Goal: Communication & Community: Answer question/provide support

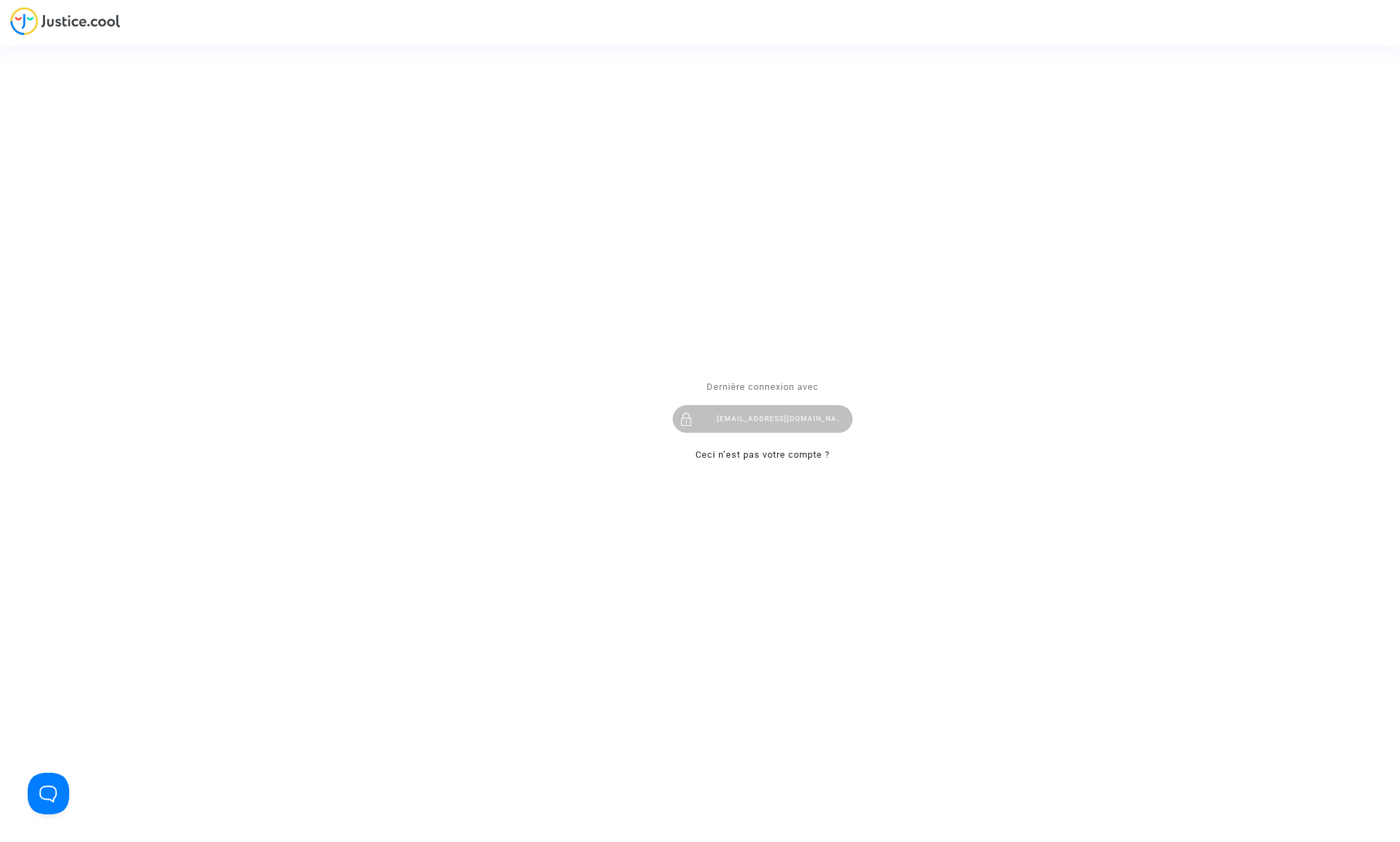
click at [765, 418] on div "patrickberlanphotographe@wanadoo.fr.fr" at bounding box center [762, 420] width 180 height 28
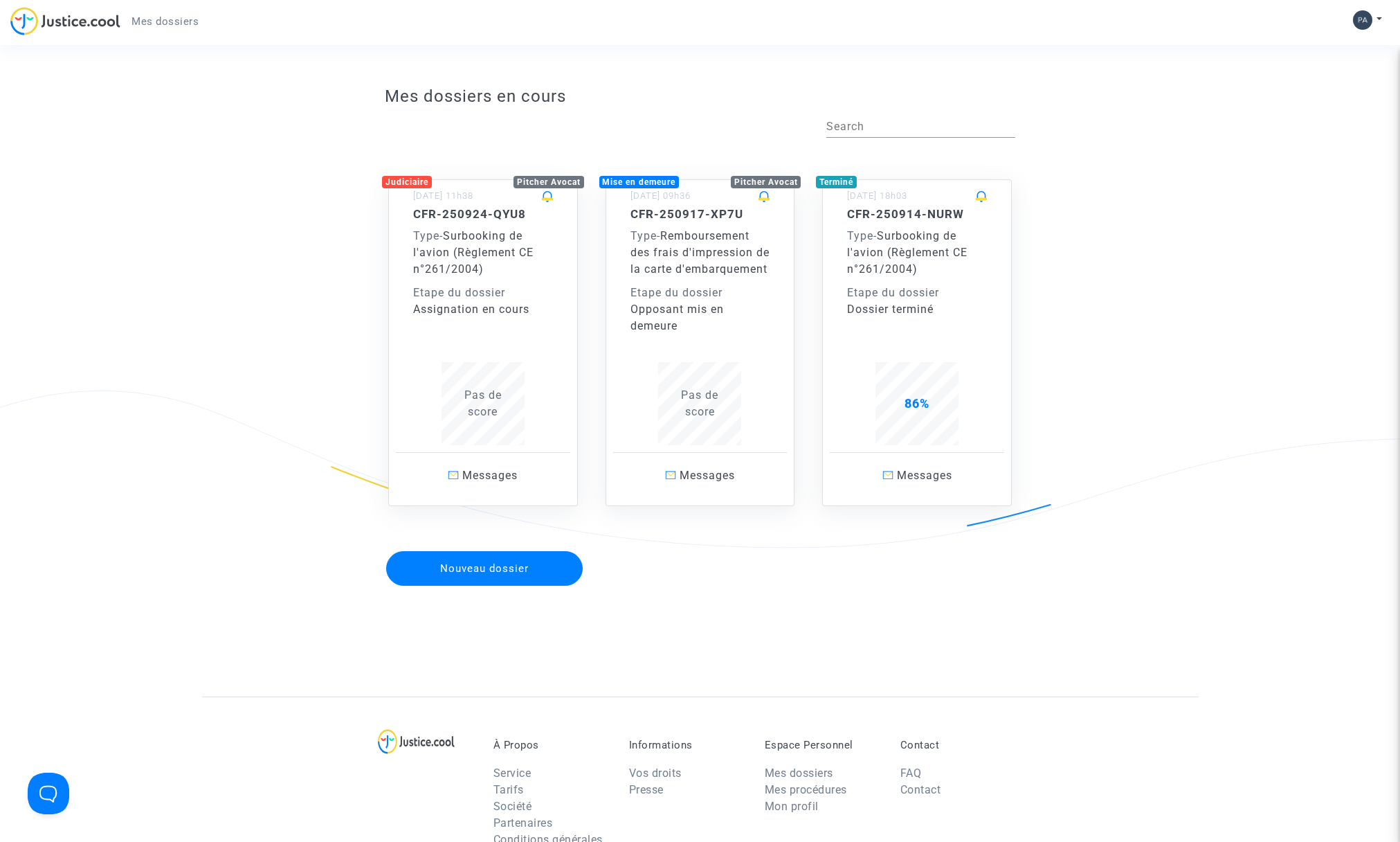
click at [487, 271] on div "Type - Surbooking de l'avion (Règlement CE n°261/2004)" at bounding box center [483, 253] width 140 height 50
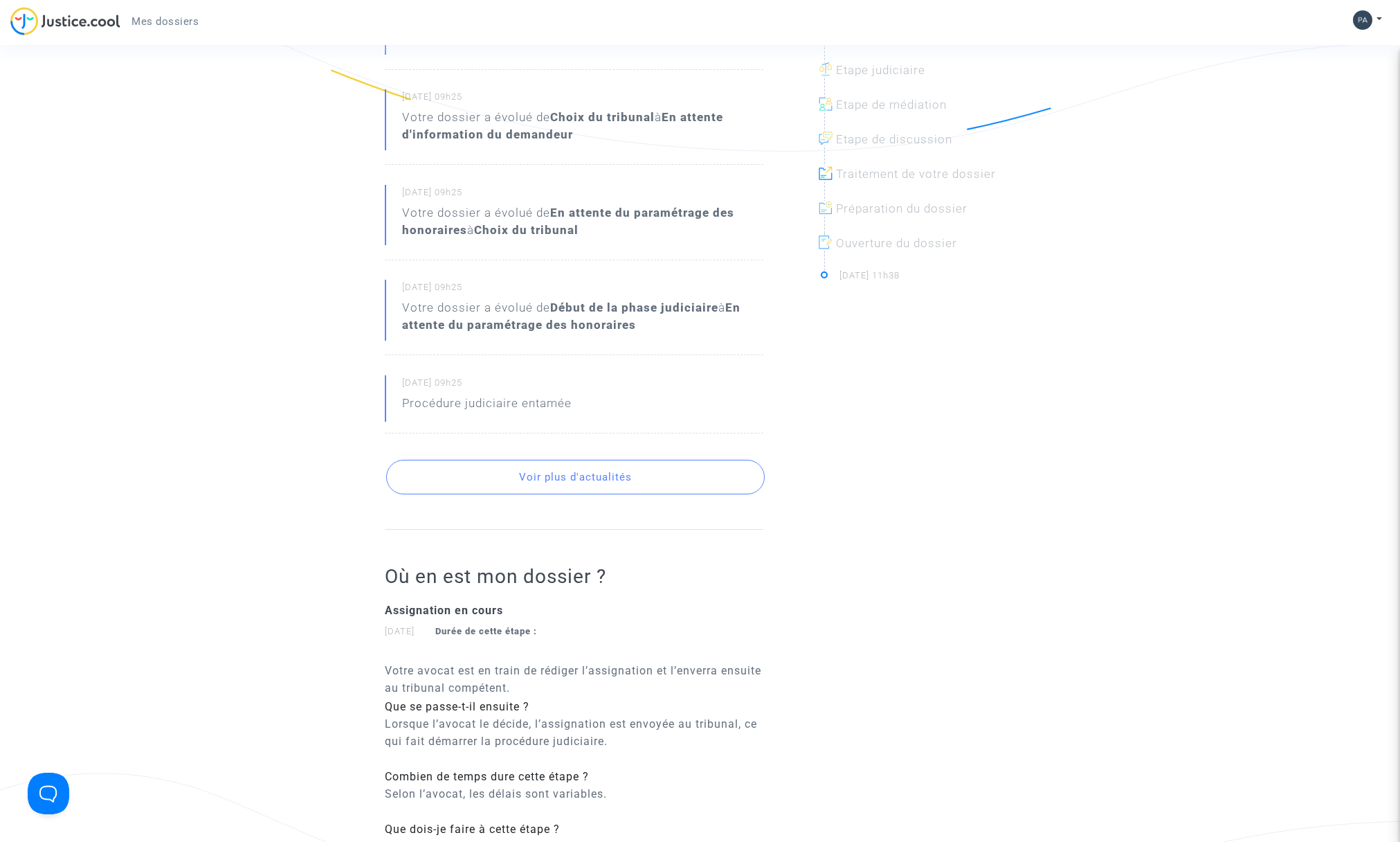
scroll to position [421, 0]
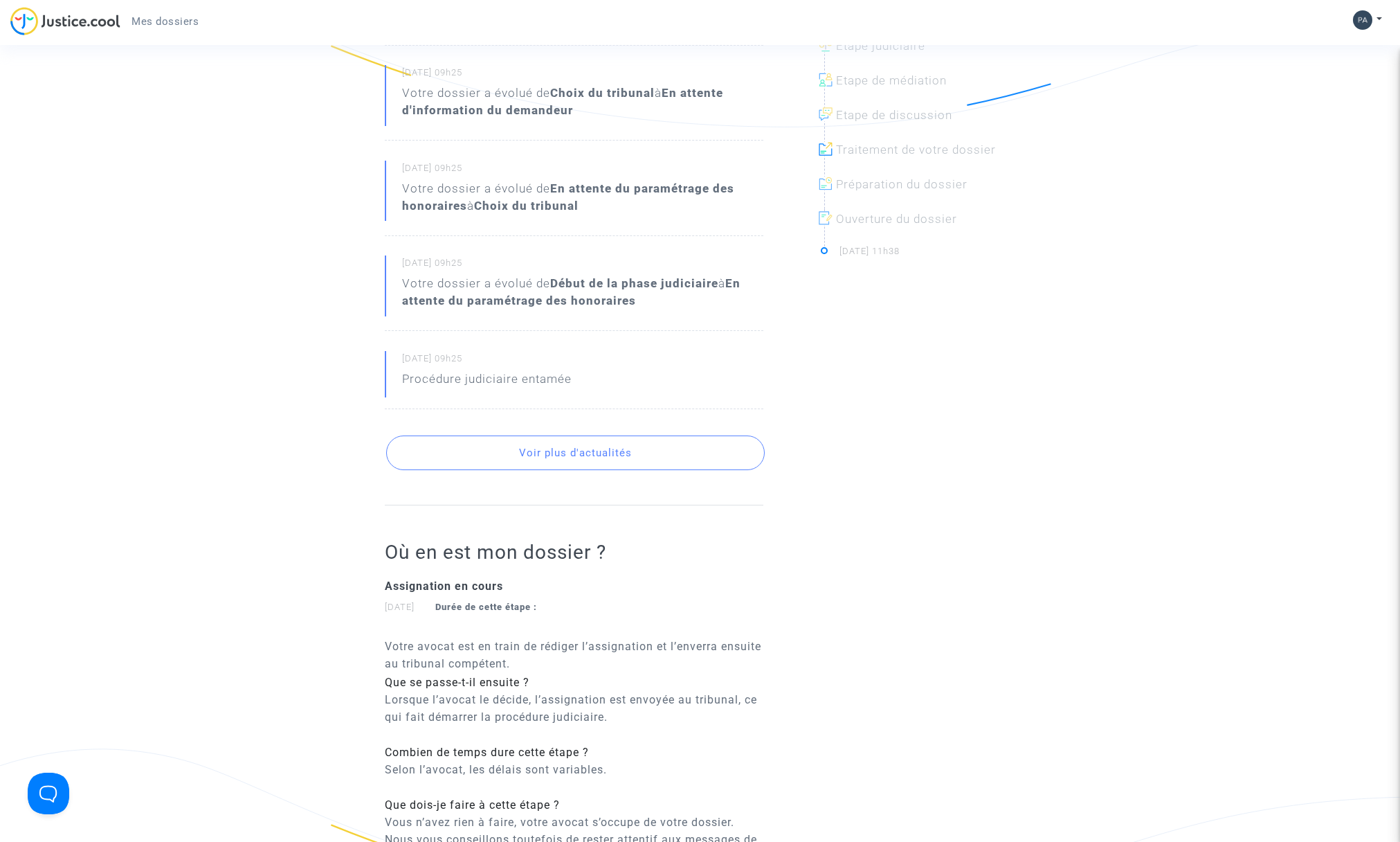
click at [583, 455] on button "Voir plus d'actualités" at bounding box center [576, 453] width 379 height 35
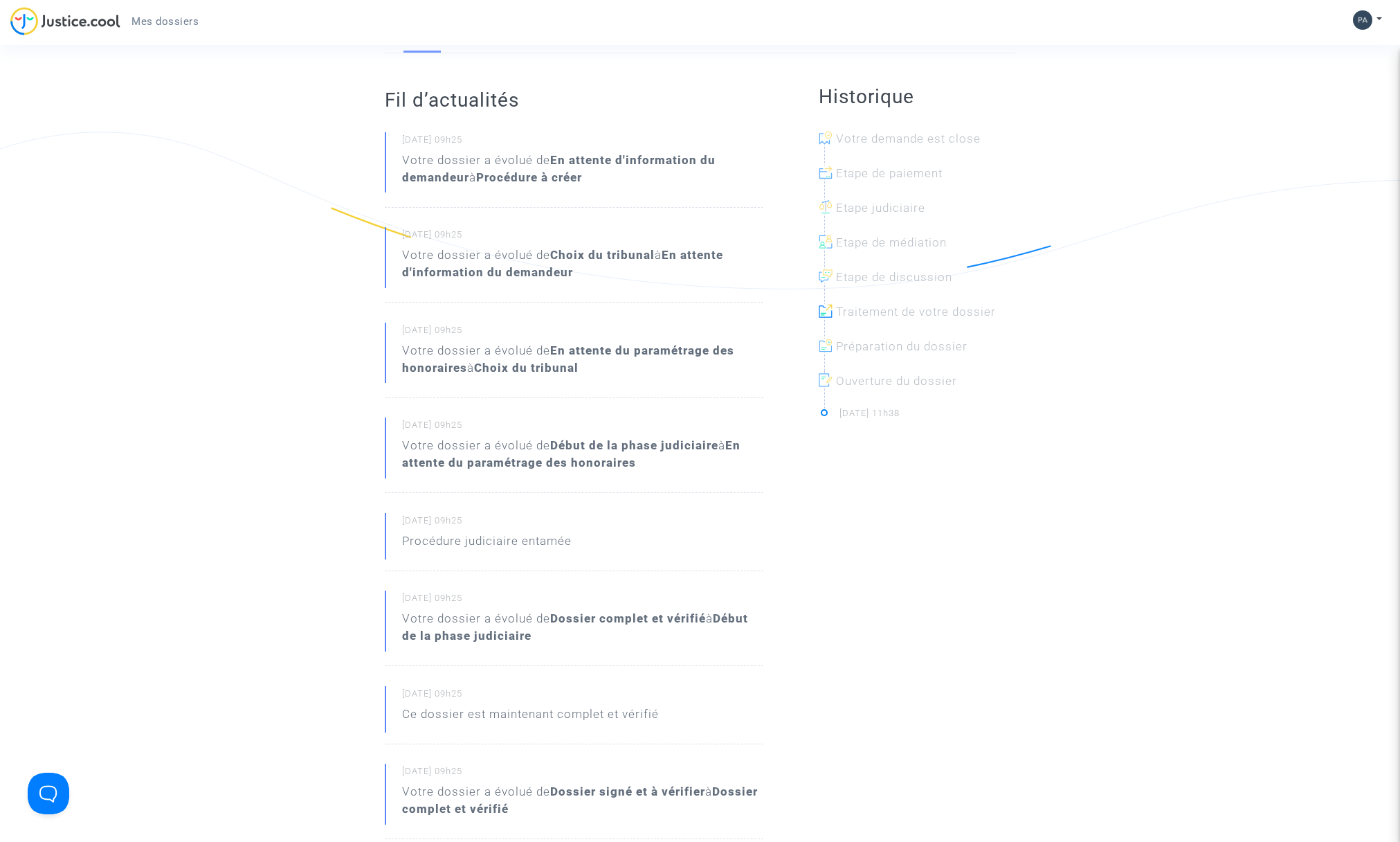
scroll to position [0, 0]
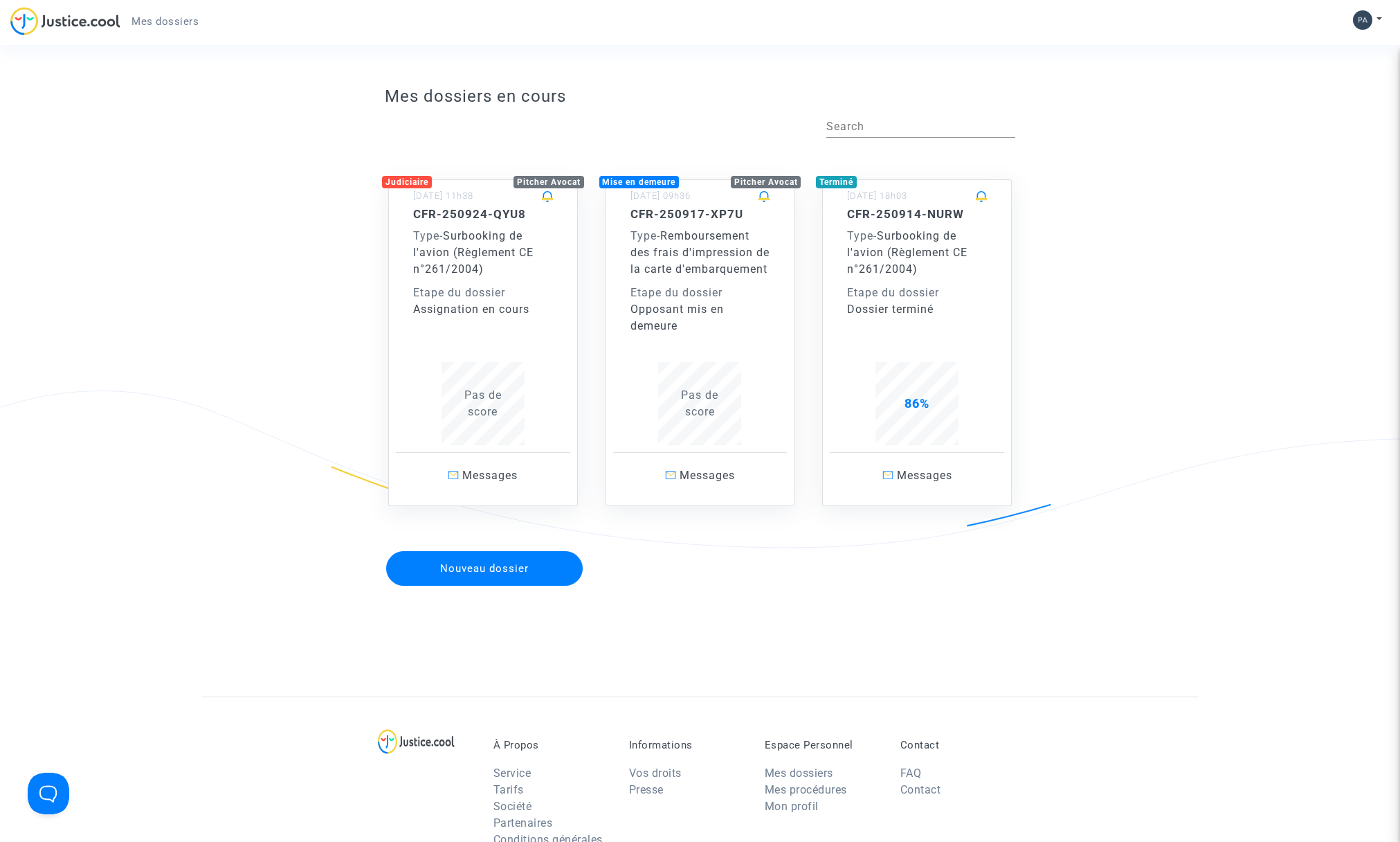
click at [690, 241] on span "Remboursement des frais d'impression de la carte d'embarquement" at bounding box center [700, 253] width 139 height 47
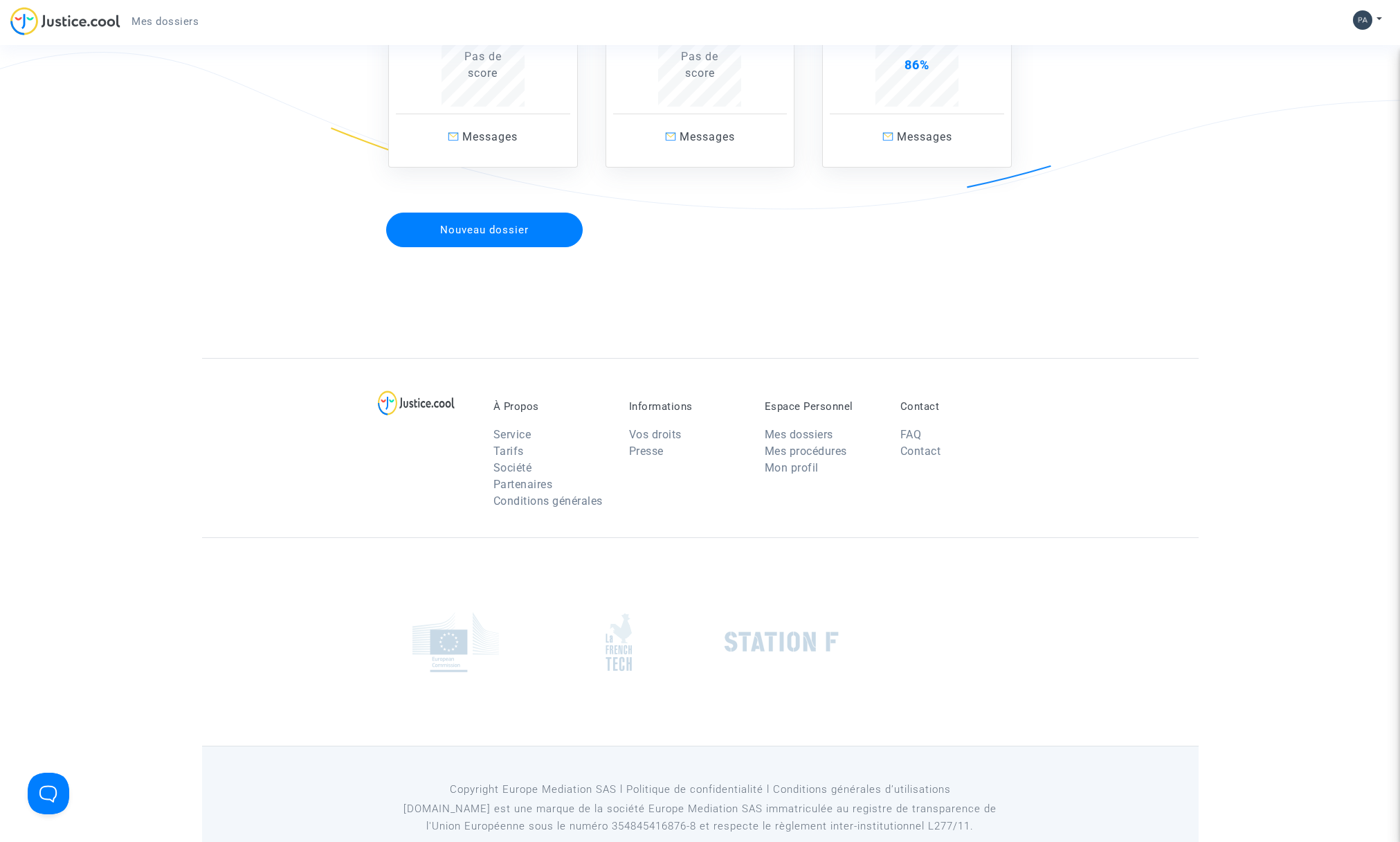
scroll to position [340, 0]
click at [927, 456] on link "Contact" at bounding box center [921, 450] width 41 height 14
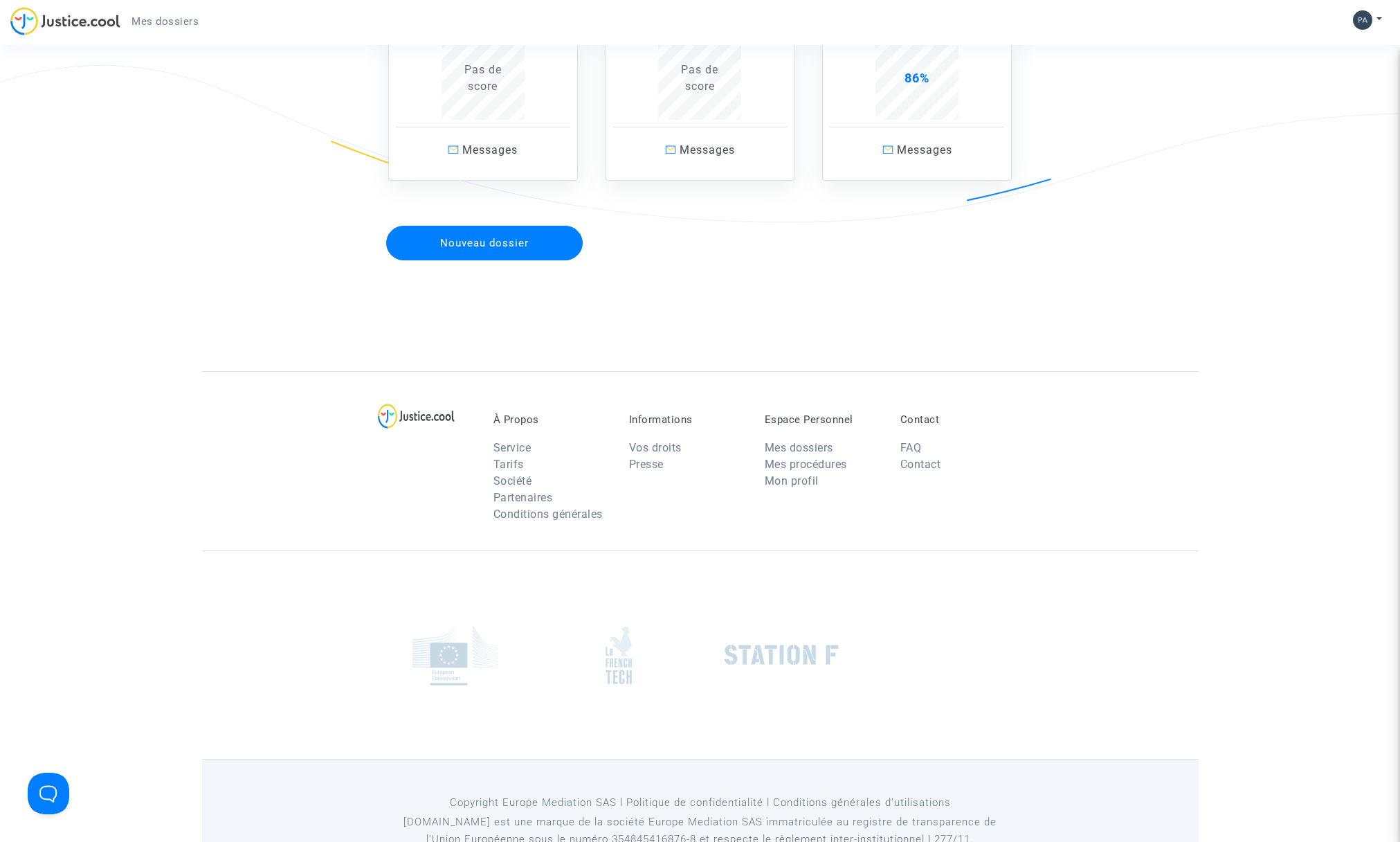
scroll to position [332, 0]
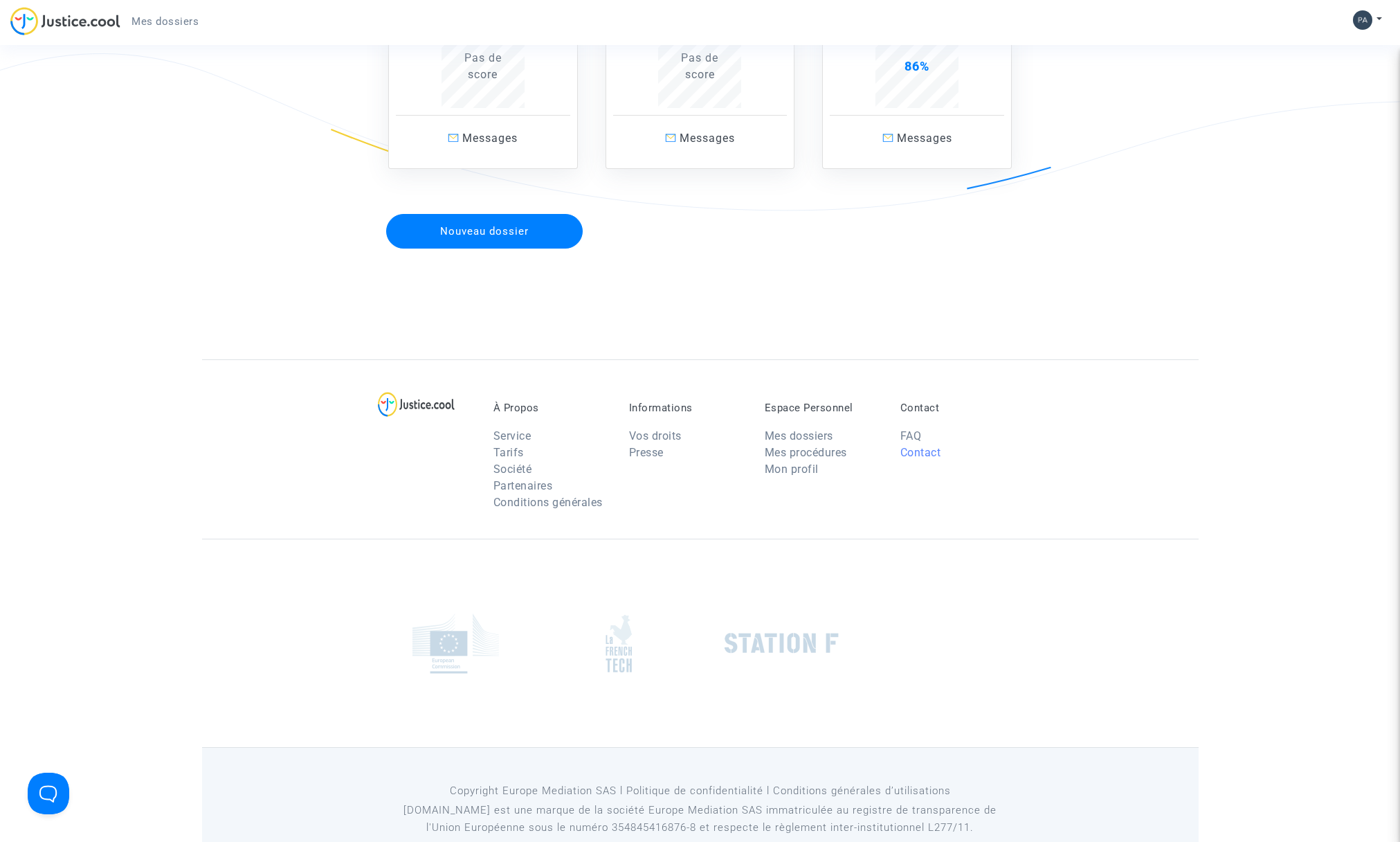
click at [913, 459] on link "Contact" at bounding box center [921, 453] width 41 height 14
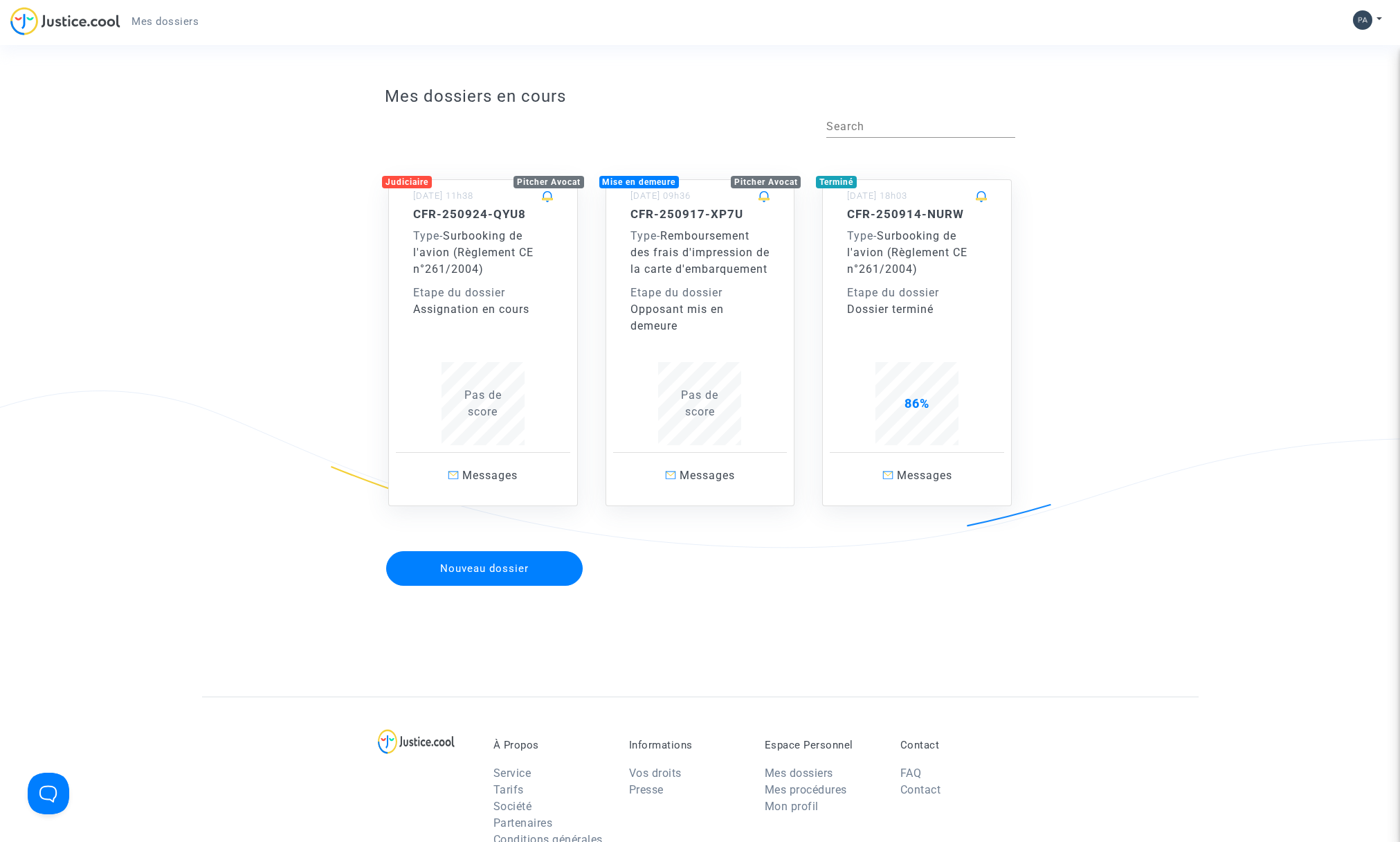
click at [526, 253] on span "Surbooking de l'avion (Règlement CE n°261/2004)" at bounding box center [474, 253] width 120 height 47
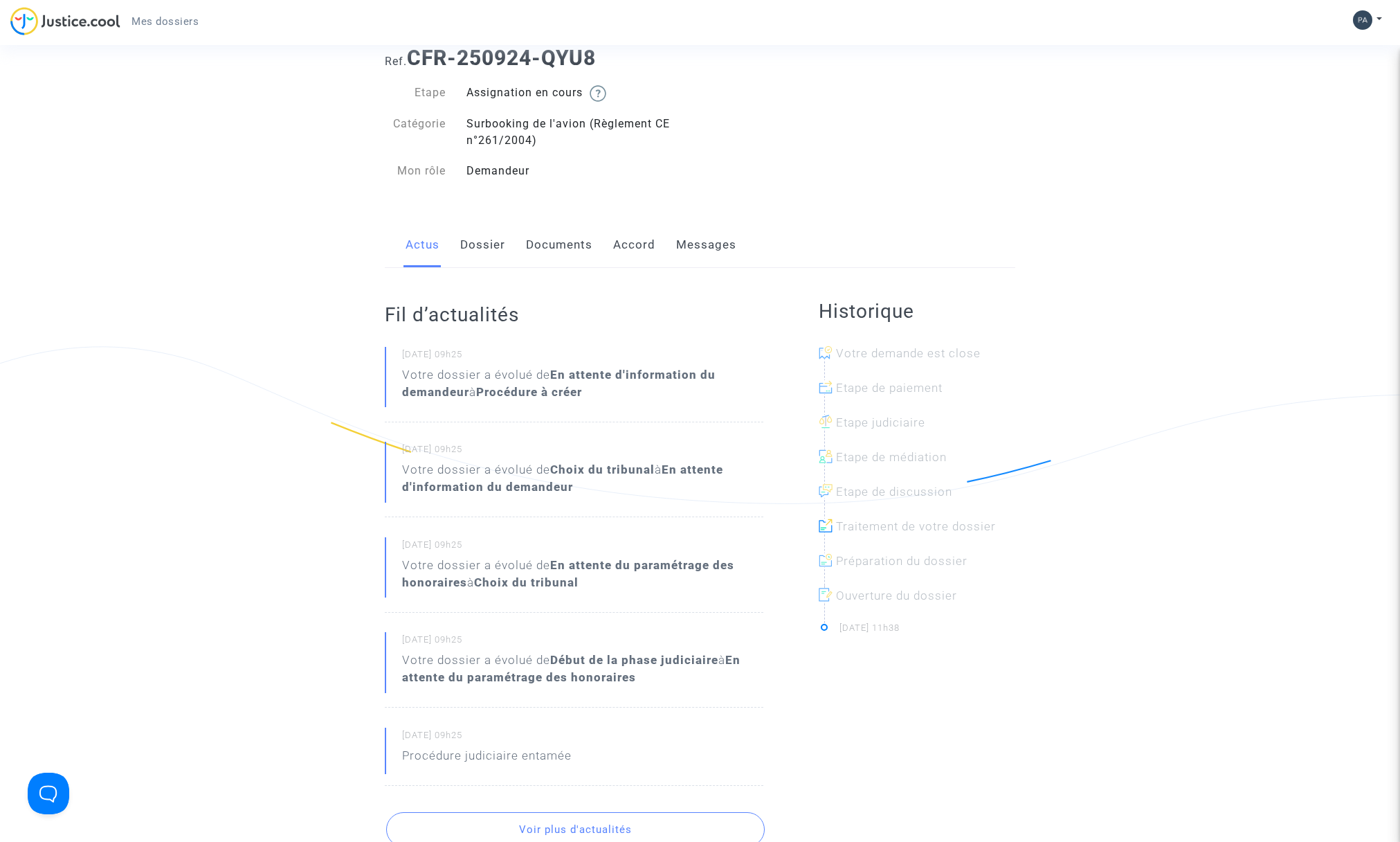
scroll to position [45, 0]
click at [690, 245] on link "Messages" at bounding box center [707, 244] width 60 height 46
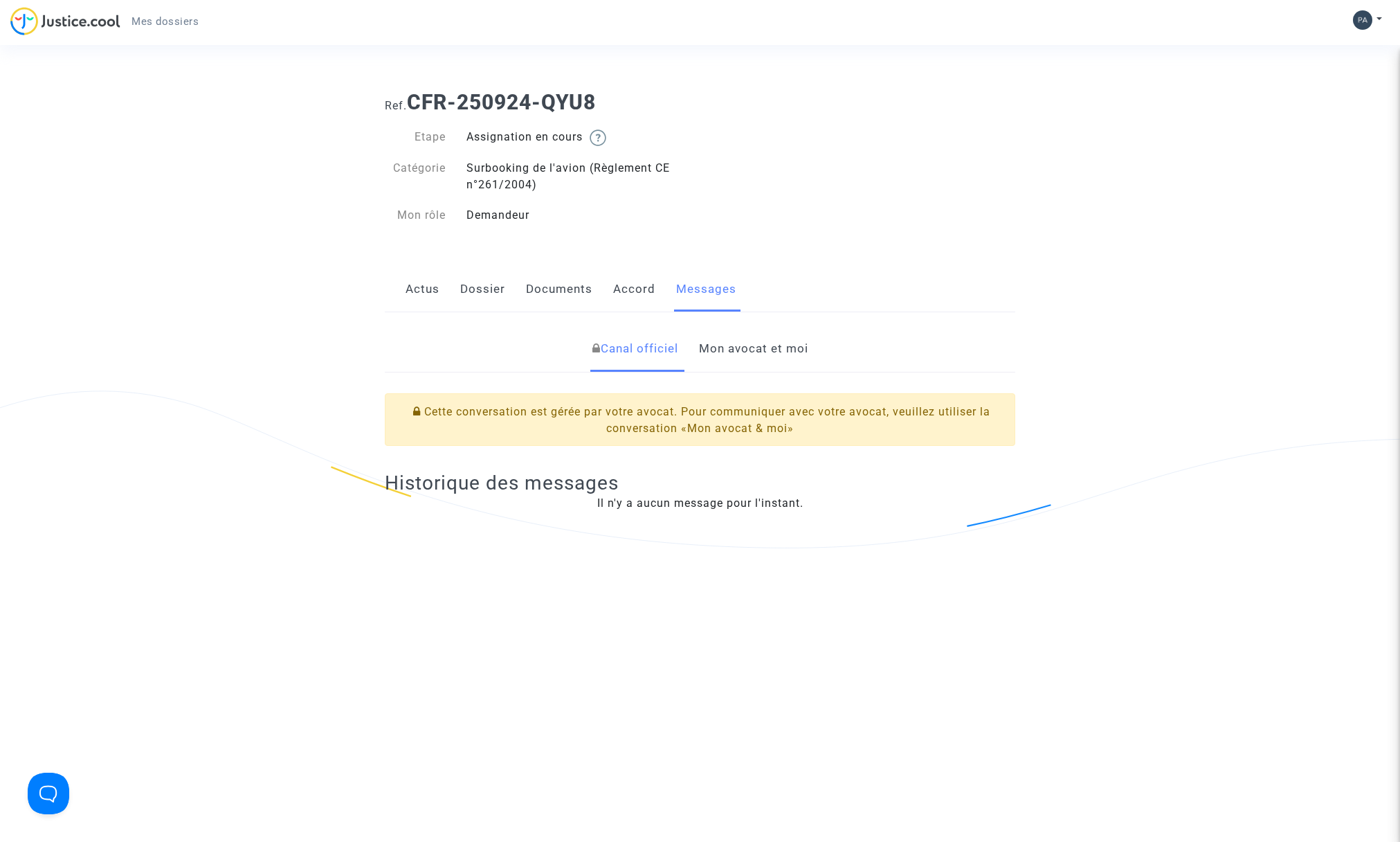
click at [662, 408] on div "Cette conversation est gérée par votre avocat. Pour communiquer avec votre avoc…" at bounding box center [700, 420] width 631 height 52
click at [670, 554] on div "Canal officiel Mon avocat et moi Cette conversation est gérée par votre avocat.…" at bounding box center [700, 733] width 631 height 842
click at [645, 526] on div "Canal officiel Mon avocat et moi Cette conversation est gérée par votre avocat.…" at bounding box center [700, 426] width 631 height 227
click at [647, 527] on div "Canal officiel Mon avocat et moi Cette conversation est gérée par votre avocat.…" at bounding box center [700, 426] width 631 height 227
click at [755, 540] on div "Canal officiel Mon avocat et moi Cette conversation est gérée par votre avocat.…" at bounding box center [700, 733] width 631 height 842
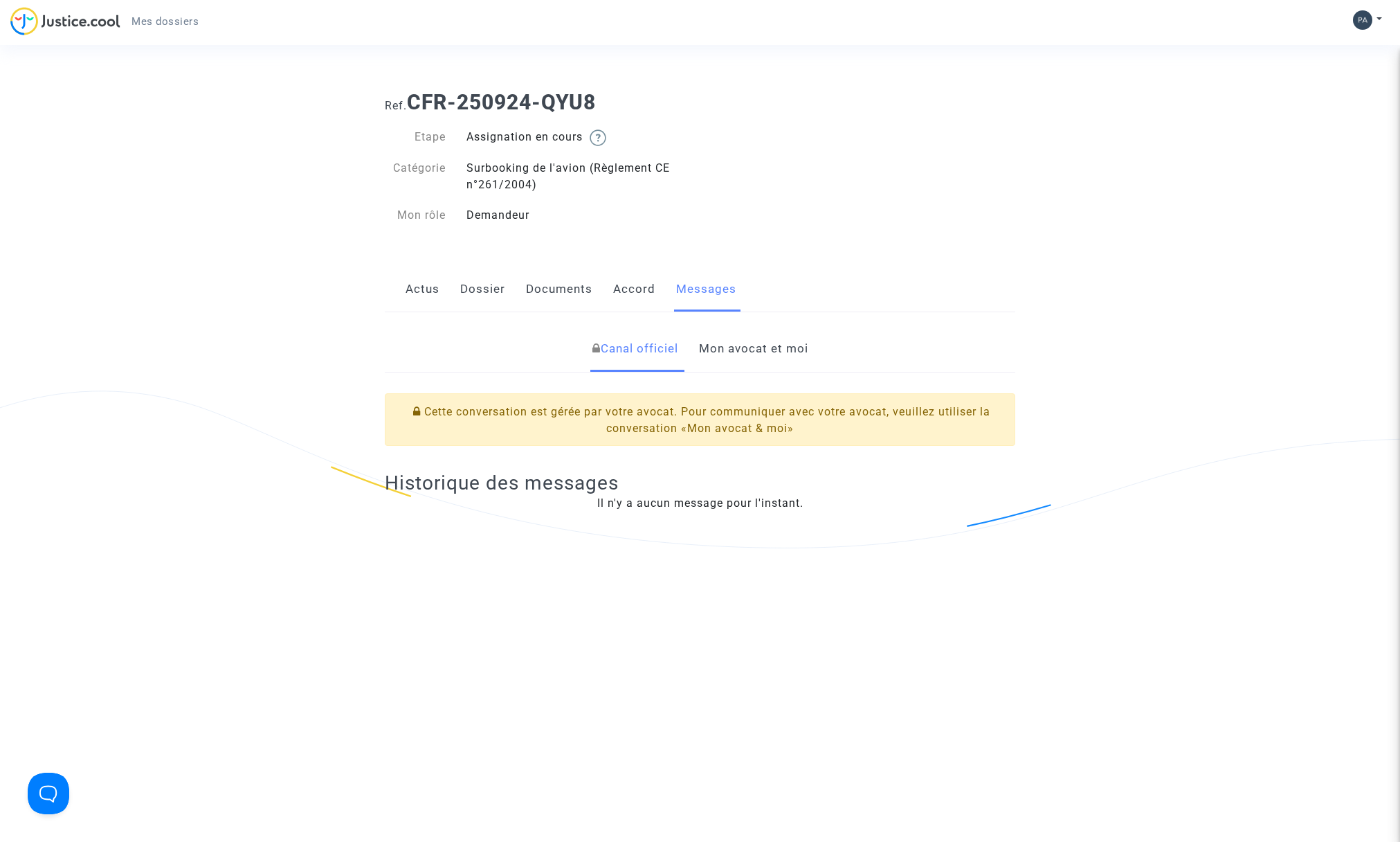
click at [717, 569] on div "Canal officiel Mon avocat et moi Cette conversation est gérée par votre avocat.…" at bounding box center [700, 733] width 631 height 842
click at [662, 595] on div "Canal officiel Mon avocat et moi Cette conversation est gérée par votre avocat.…" at bounding box center [700, 733] width 631 height 842
click at [534, 522] on div "Historique des messages Il n'y a aucun message pour l'instant." at bounding box center [700, 491] width 631 height 69
click at [700, 204] on div "Ref. CFR-250924-QYU8 Etape Assignation en cours Catégorie Surbooking de l'avion…" at bounding box center [700, 158] width 651 height 158
click at [416, 287] on link "Actus" at bounding box center [422, 288] width 34 height 46
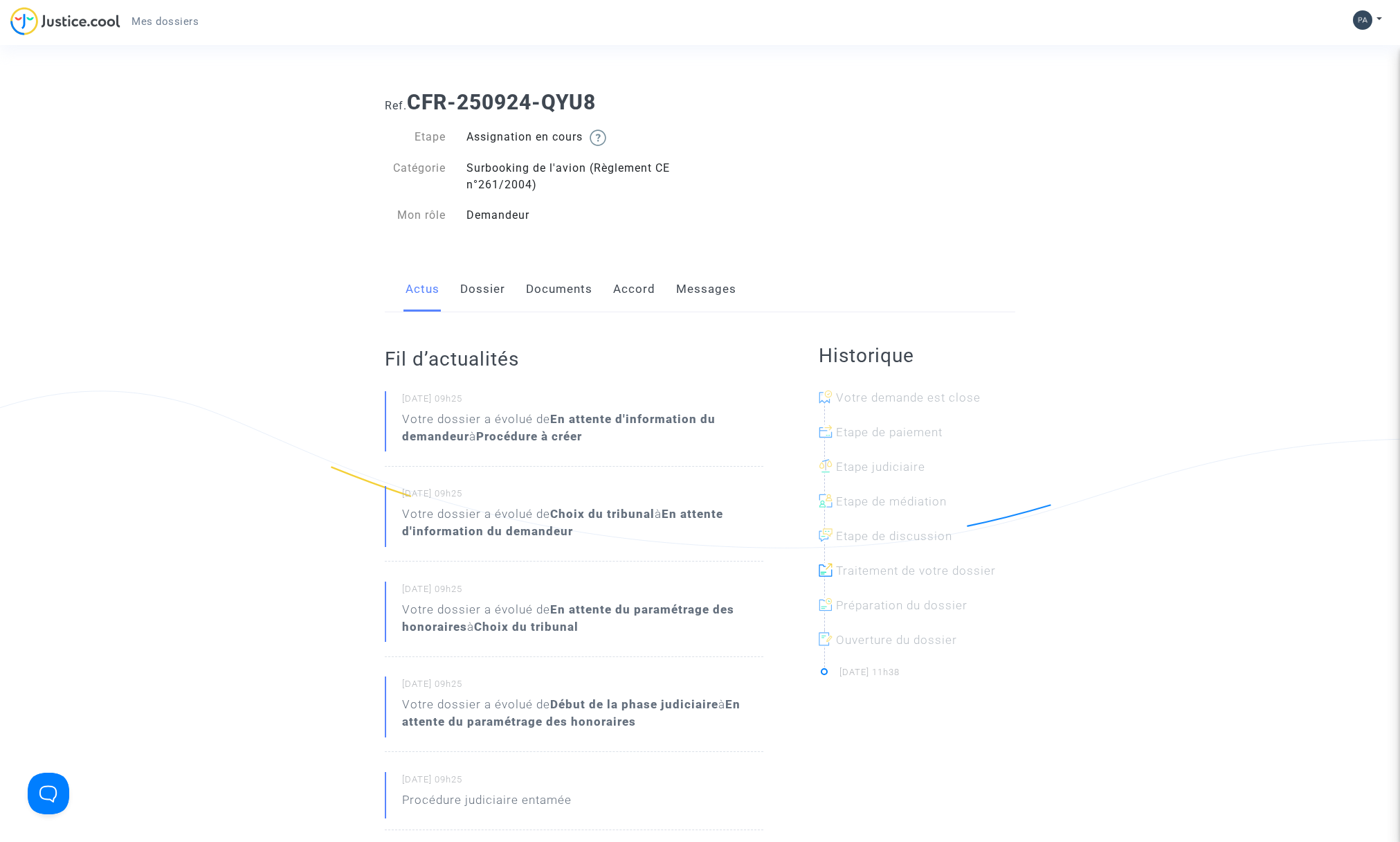
click at [698, 292] on link "Messages" at bounding box center [707, 288] width 60 height 46
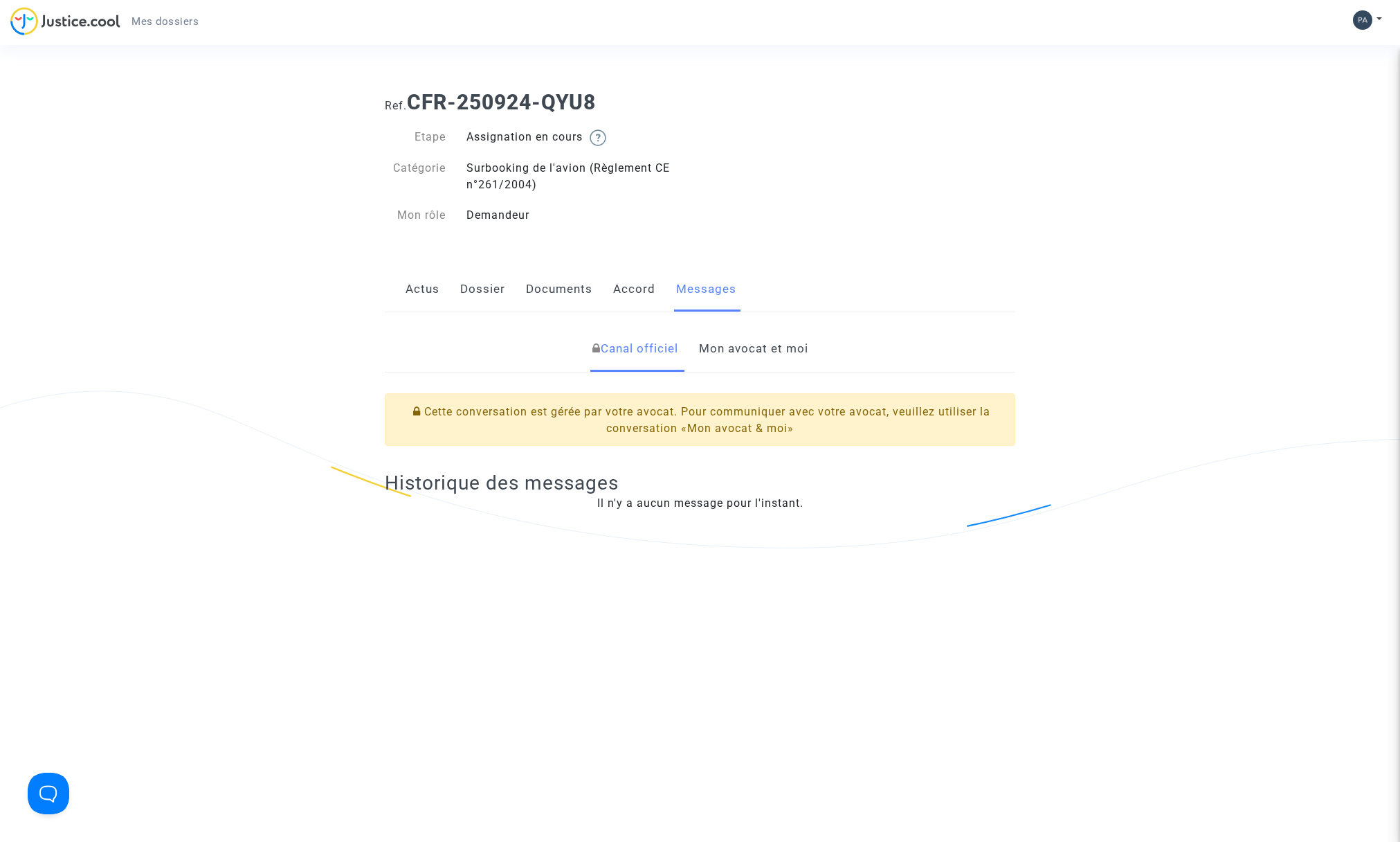
click at [747, 345] on link "Mon avocat et moi" at bounding box center [753, 349] width 110 height 46
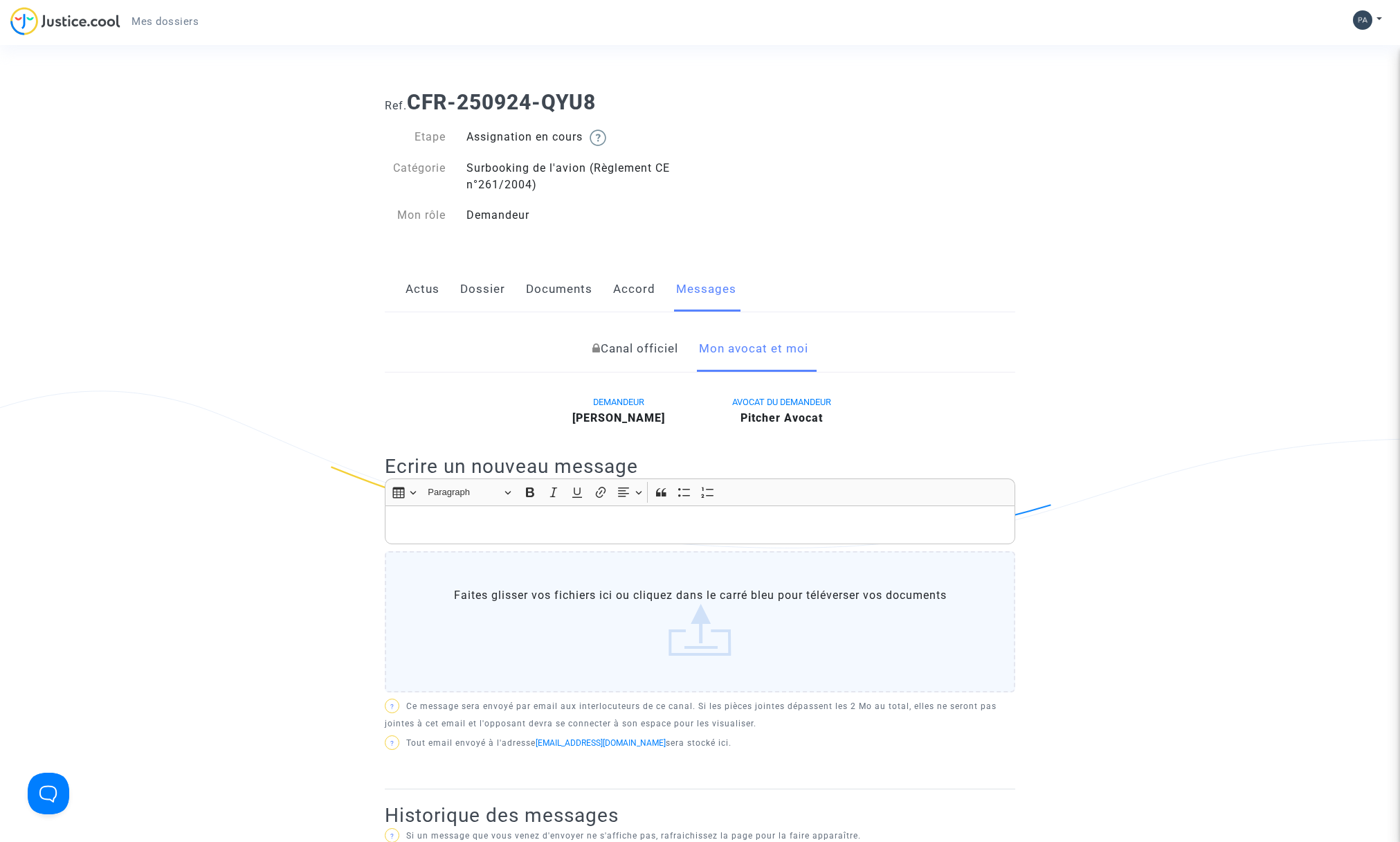
click at [486, 513] on div "Rich Text Editor, main" at bounding box center [700, 524] width 631 height 39
click at [626, 526] on p "Rich Text Editor, main" at bounding box center [700, 525] width 617 height 17
click at [532, 525] on p "Rich Text Editor, main" at bounding box center [700, 525] width 617 height 17
click at [569, 522] on p "Rich Text Editor, main" at bounding box center [700, 525] width 617 height 17
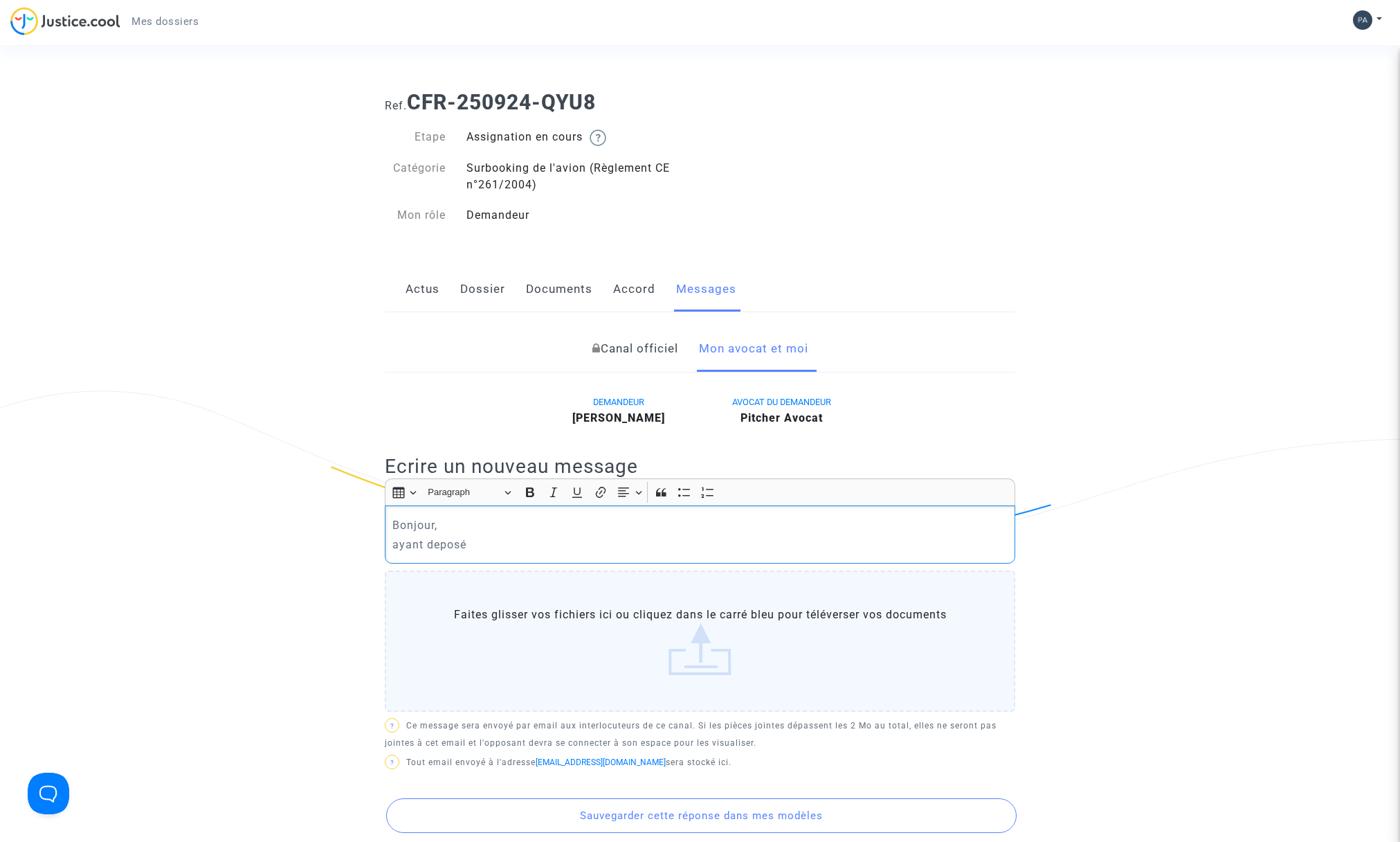
click at [439, 547] on p "ayant deposé" at bounding box center [700, 545] width 617 height 17
click at [486, 548] on p "ayant déposé" at bounding box center [700, 545] width 617 height 17
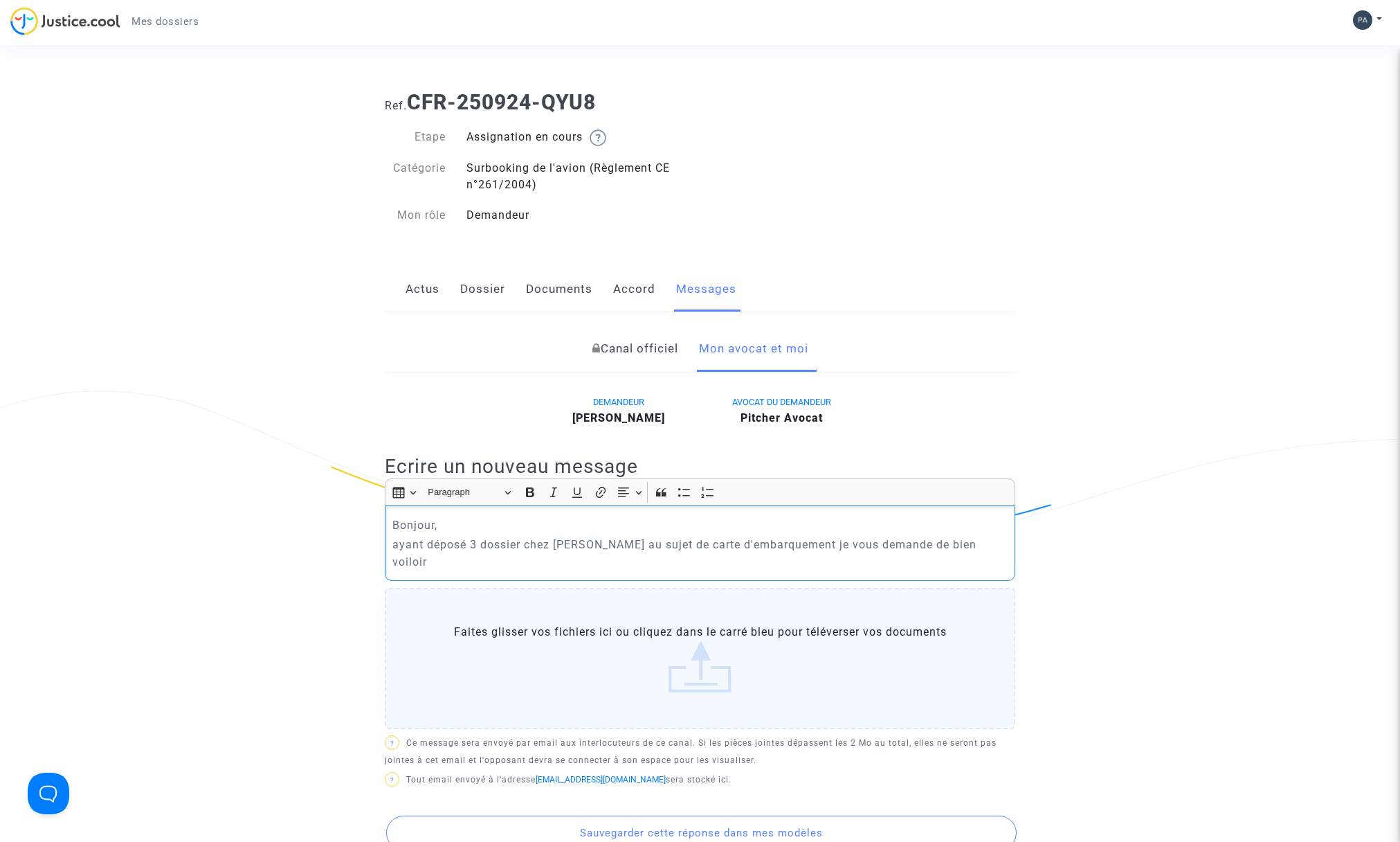
click at [408, 563] on p "ayant déposé 3 dossier chez Maitre Pitcher au sujet de carte d'embarquement je …" at bounding box center [700, 554] width 617 height 35
click at [439, 561] on p "ayant déposé 3 dossier chez Maitre Pitcher au sujet de carte d'embarquement je …" at bounding box center [700, 554] width 617 height 35
click at [576, 563] on p "ayant déposé 3 dossier chez Maitre Pitcher au sujet de carte d'embarquement je …" at bounding box center [700, 554] width 617 height 35
click at [846, 562] on p "ayant déposé 3 dossier chez Maitre Pitcher au sujet de carte d'embarquement je …" at bounding box center [700, 554] width 617 height 35
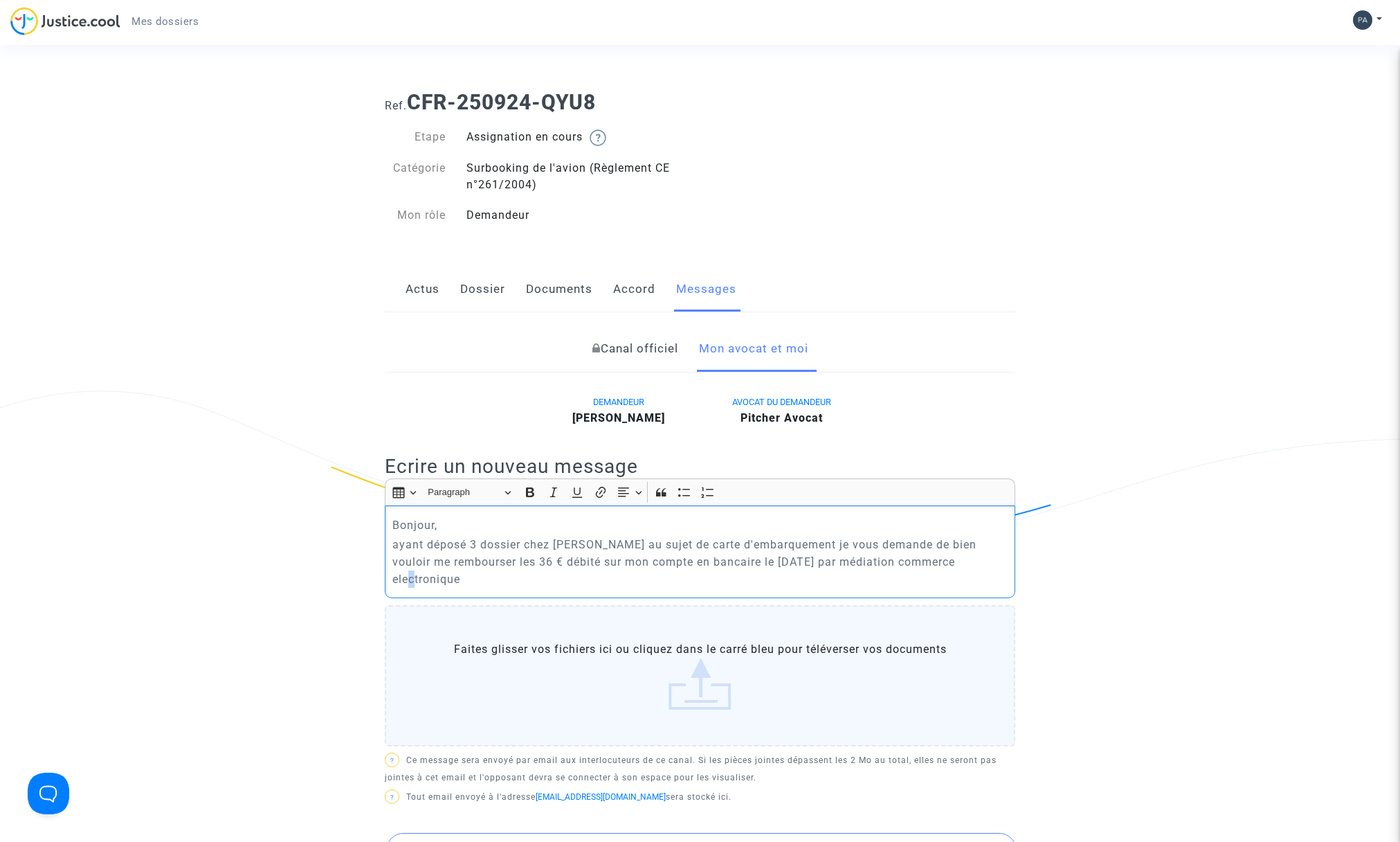
drag, startPoint x: 398, startPoint y: 579, endPoint x: 389, endPoint y: 580, distance: 9.1
click at [389, 581] on div "Bonjour, ayant déposé 3 dossier chez Maitre Pitcher au sujet de carte d'embarqu…" at bounding box center [700, 552] width 631 height 93
drag, startPoint x: 714, startPoint y: 563, endPoint x: 703, endPoint y: 563, distance: 11.0
click at [703, 563] on p "ayant déposé 3 dossier chez Maitre Pitcher au sujet de carte d'embarquement je …" at bounding box center [700, 561] width 617 height 51
click at [472, 579] on p "ayant déposé 3 dossier chez Maitre Pitcher au sujet de carte d'embarquement je …" at bounding box center [700, 561] width 617 height 51
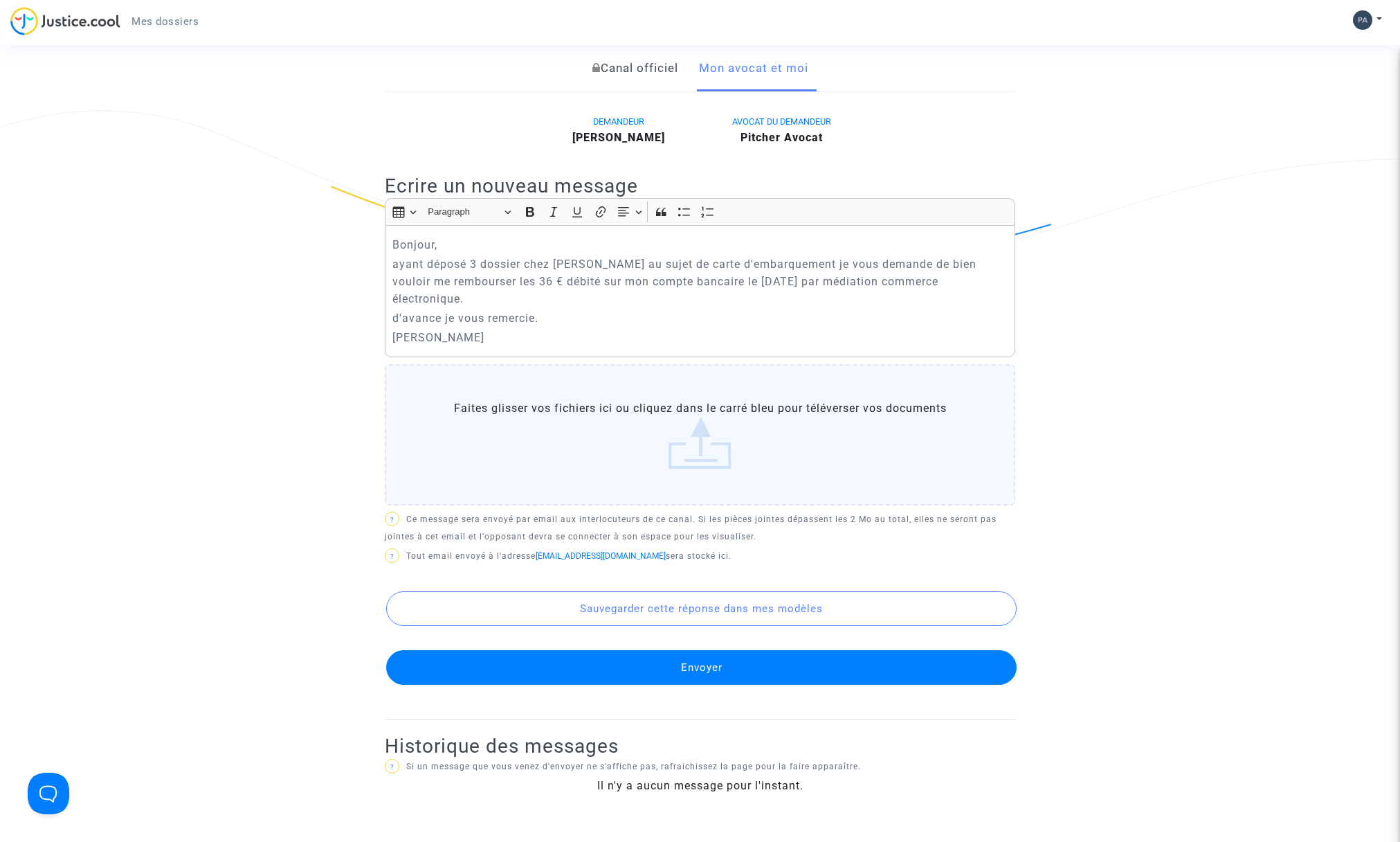
scroll to position [281, 0]
click at [691, 664] on button "Envoyer" at bounding box center [702, 667] width 631 height 35
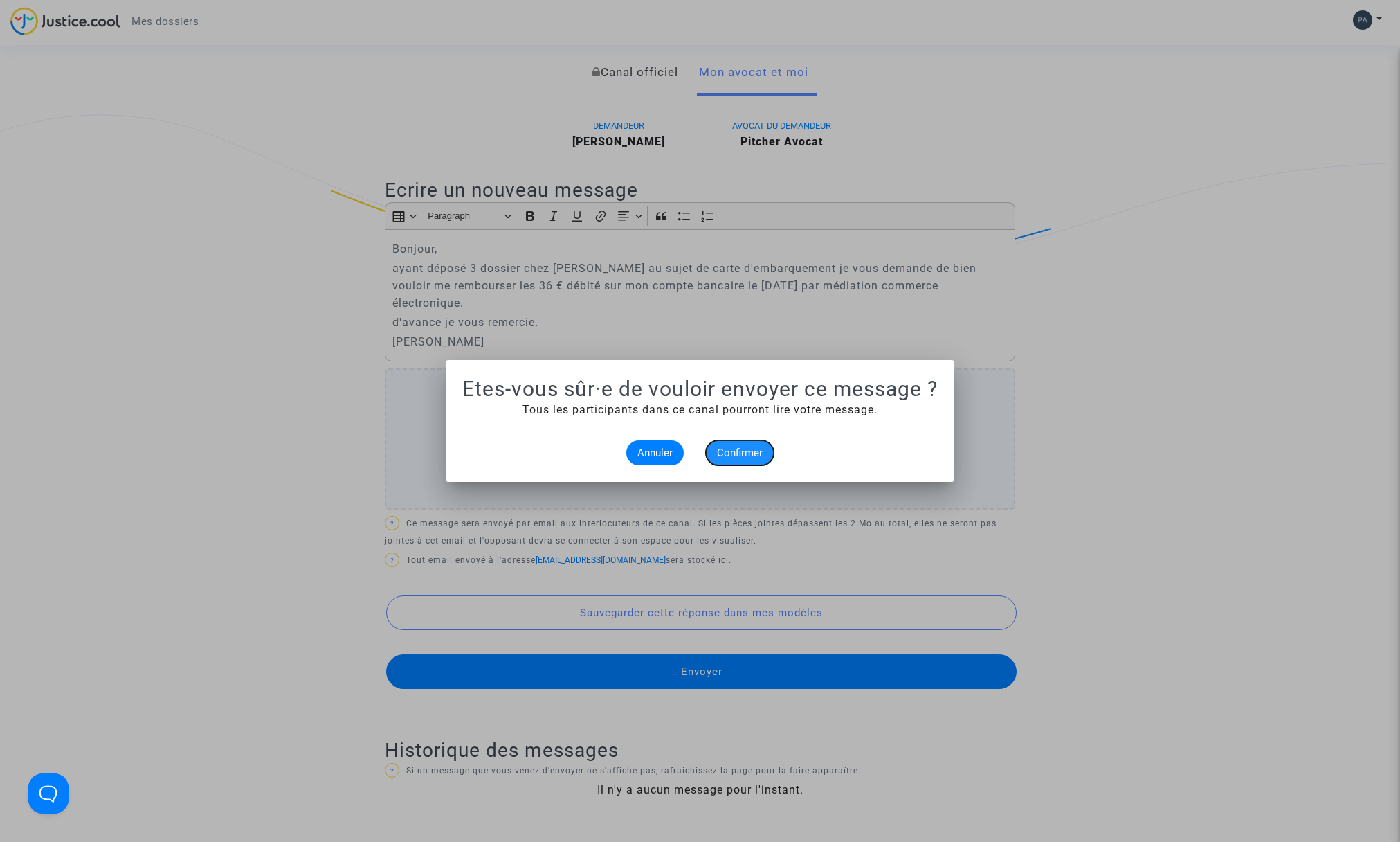
click at [739, 453] on span "Confirmer" at bounding box center [740, 453] width 46 height 13
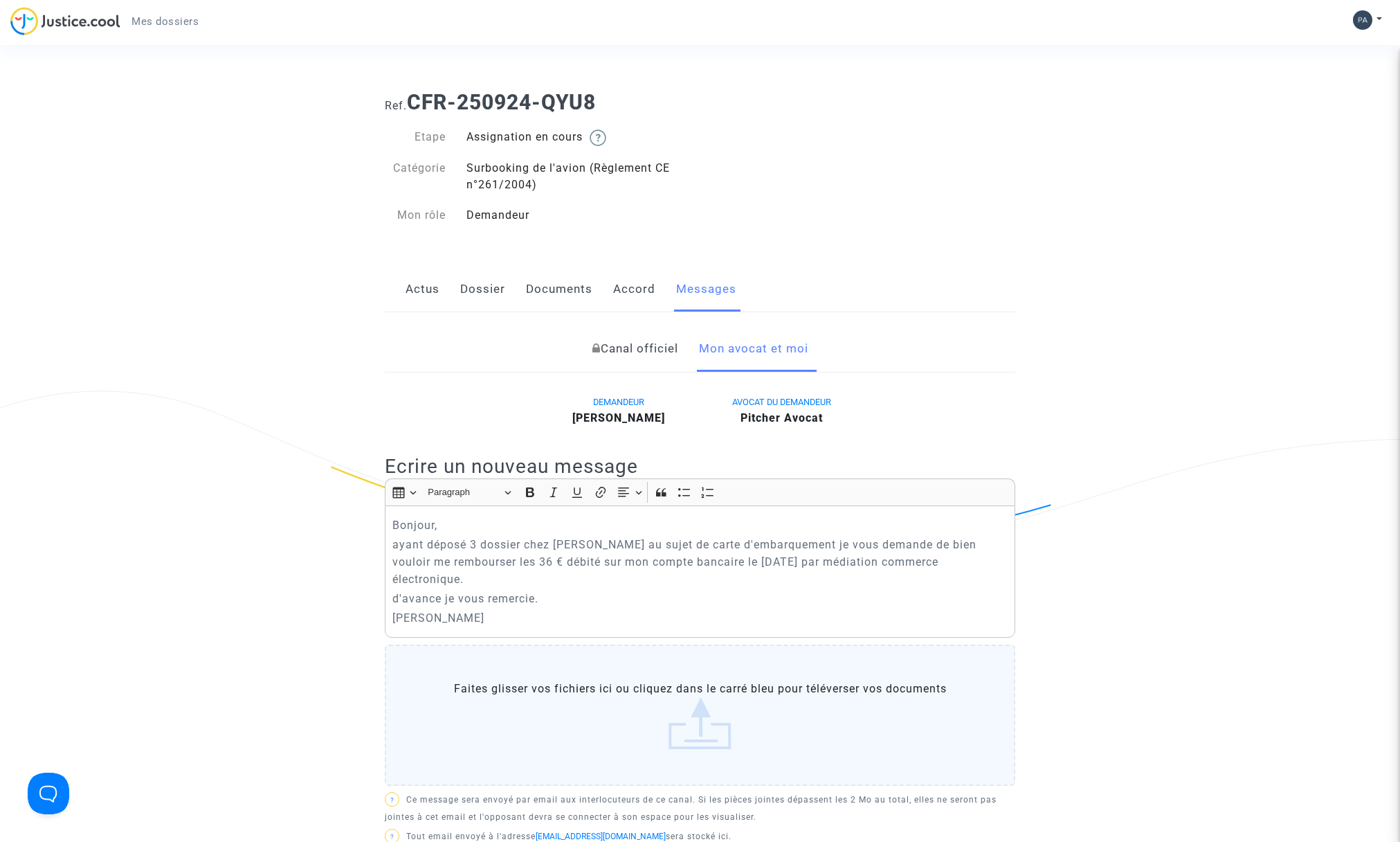
scroll to position [276, 0]
